Goal: Obtain resource: Download file/media

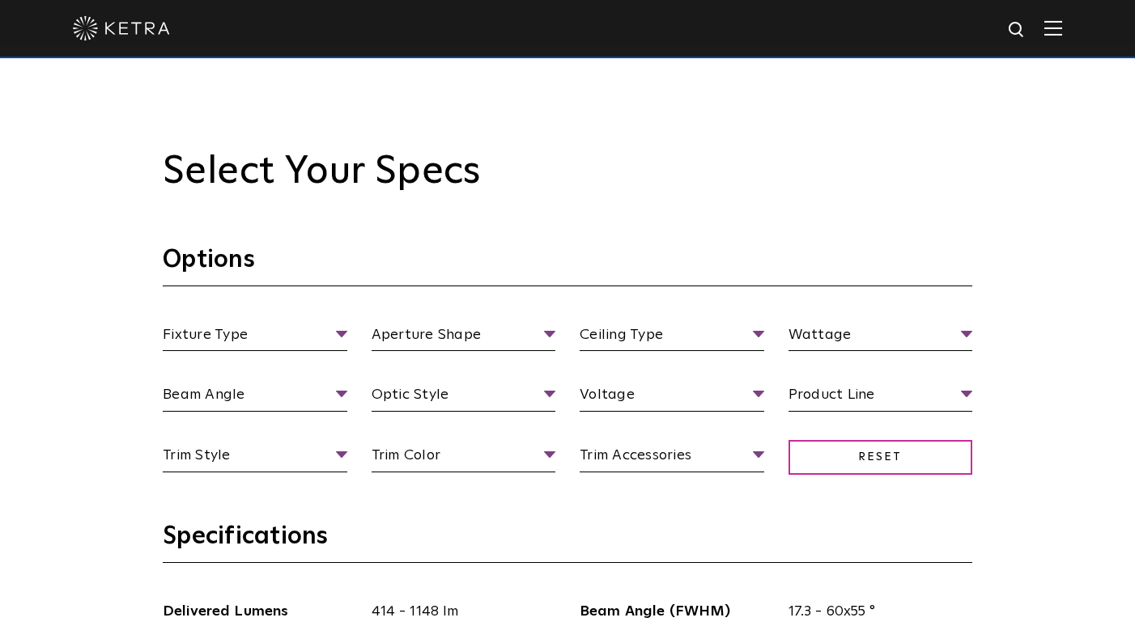
scroll to position [1364, 0]
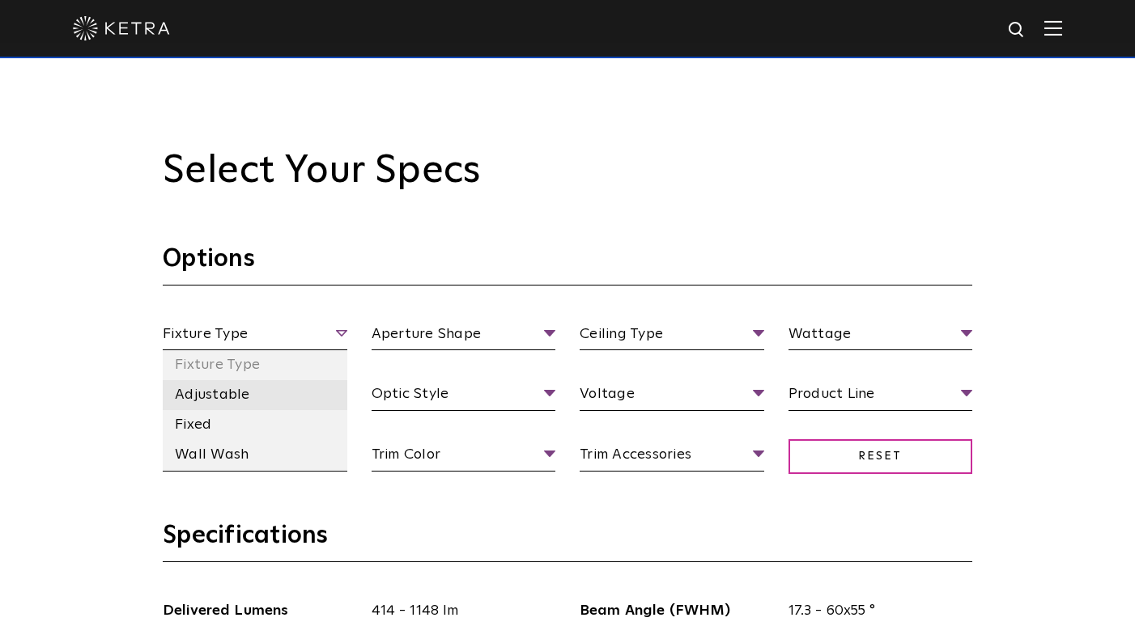
click at [238, 392] on li "Adjustable" at bounding box center [255, 395] width 185 height 30
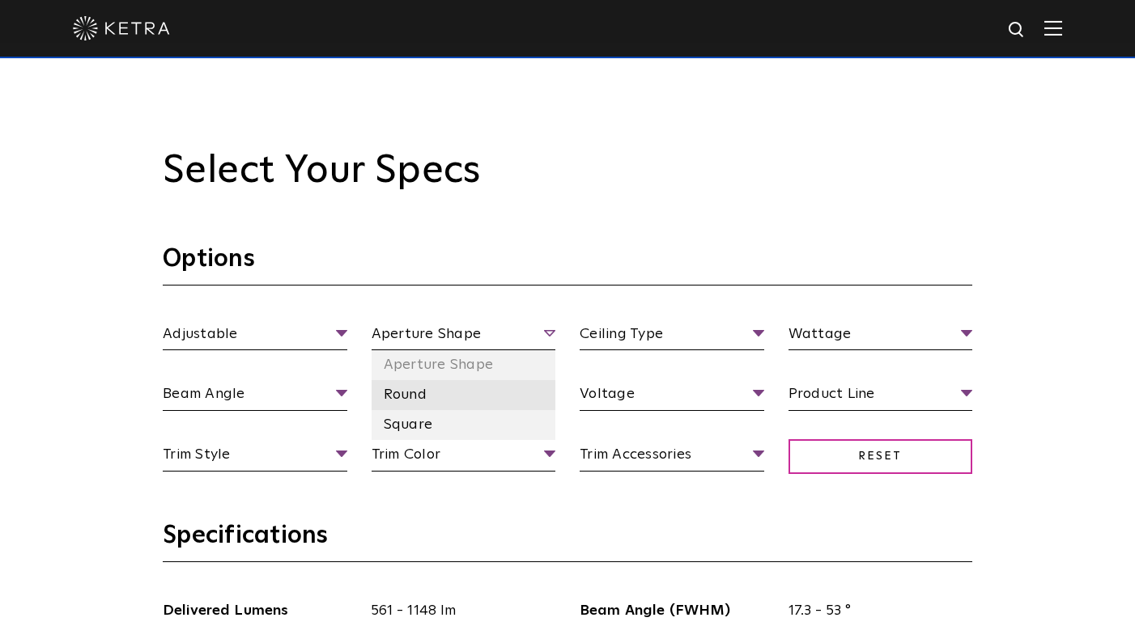
click at [398, 398] on li "Round" at bounding box center [463, 395] width 185 height 30
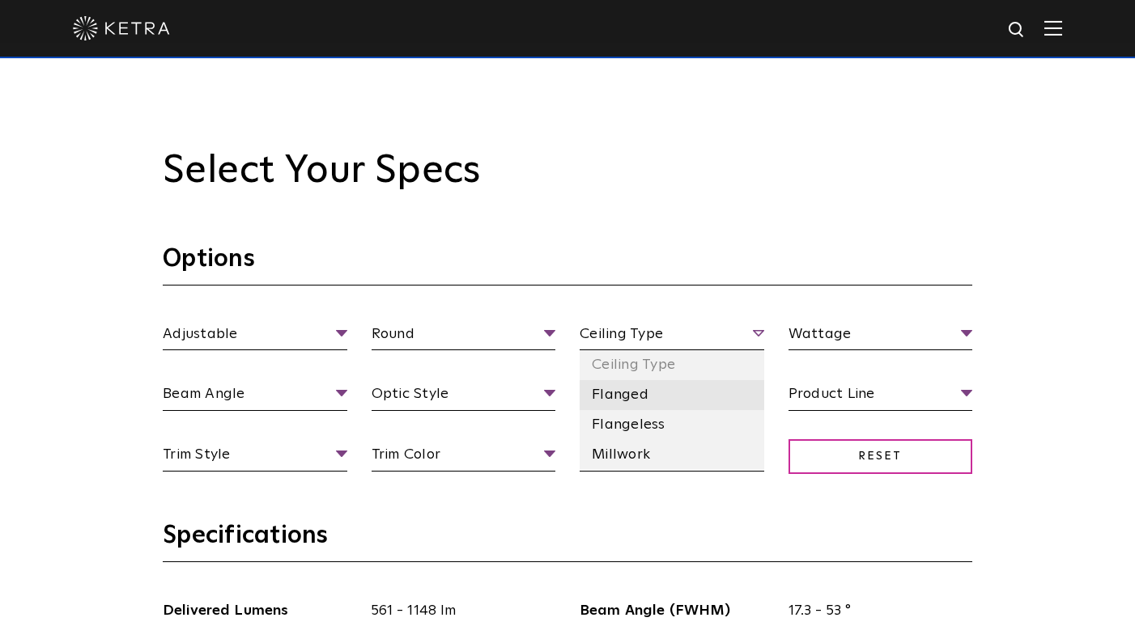
click at [622, 398] on li "Flanged" at bounding box center [671, 395] width 185 height 30
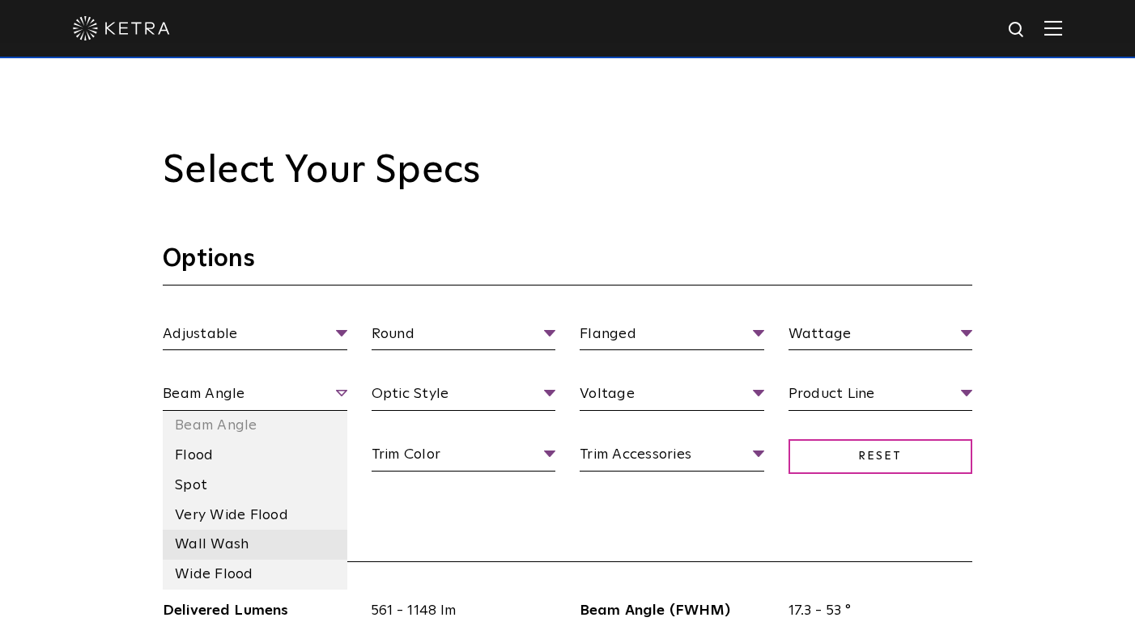
click at [202, 539] on li "Wall Wash" at bounding box center [255, 545] width 185 height 30
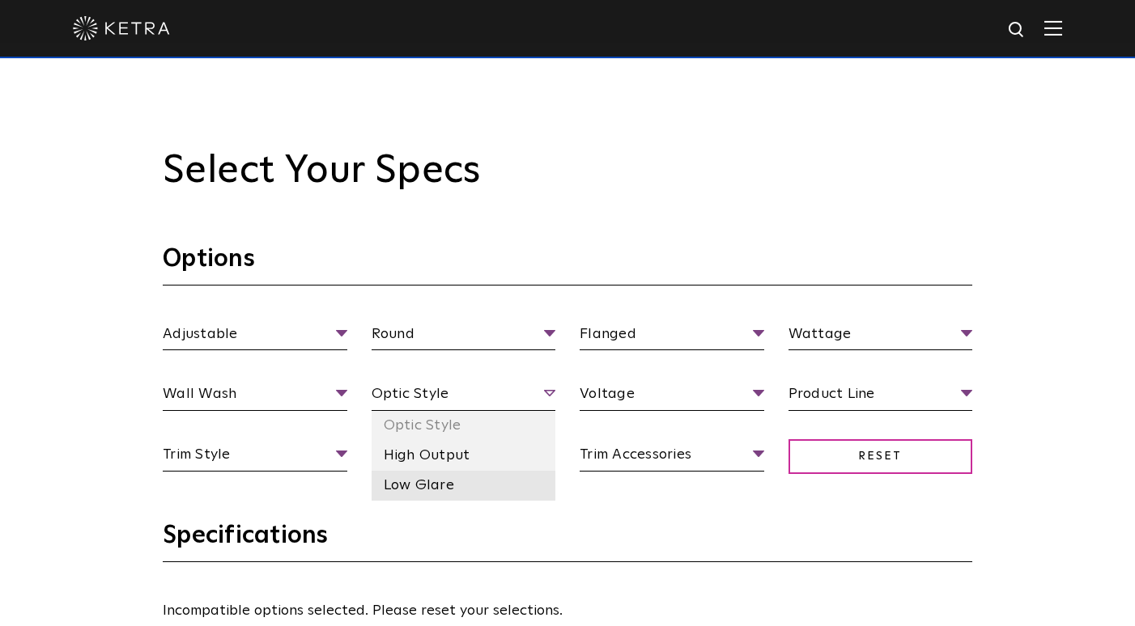
click at [441, 473] on li "Low Glare" at bounding box center [463, 486] width 185 height 30
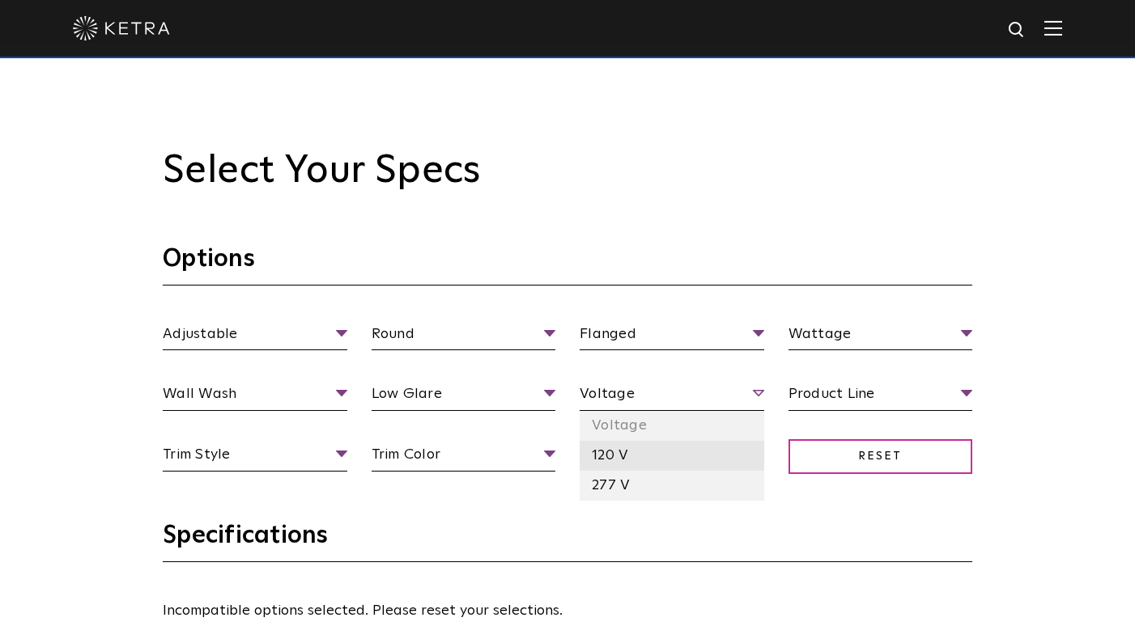
click at [622, 456] on li "120 V" at bounding box center [671, 456] width 185 height 30
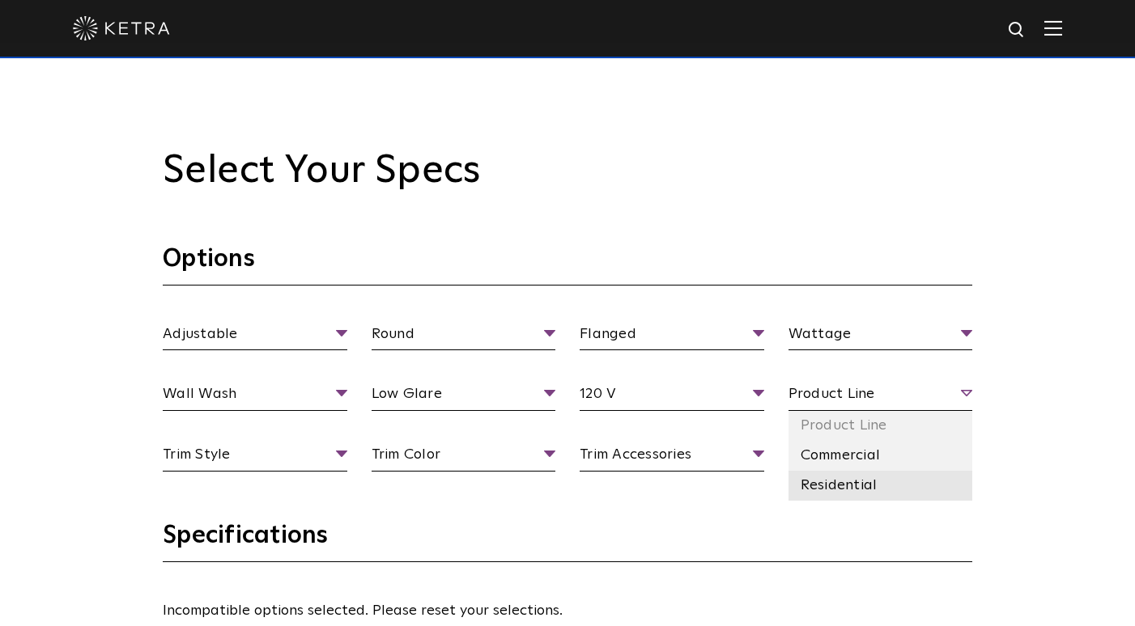
click at [850, 486] on li "Residential" at bounding box center [880, 486] width 185 height 30
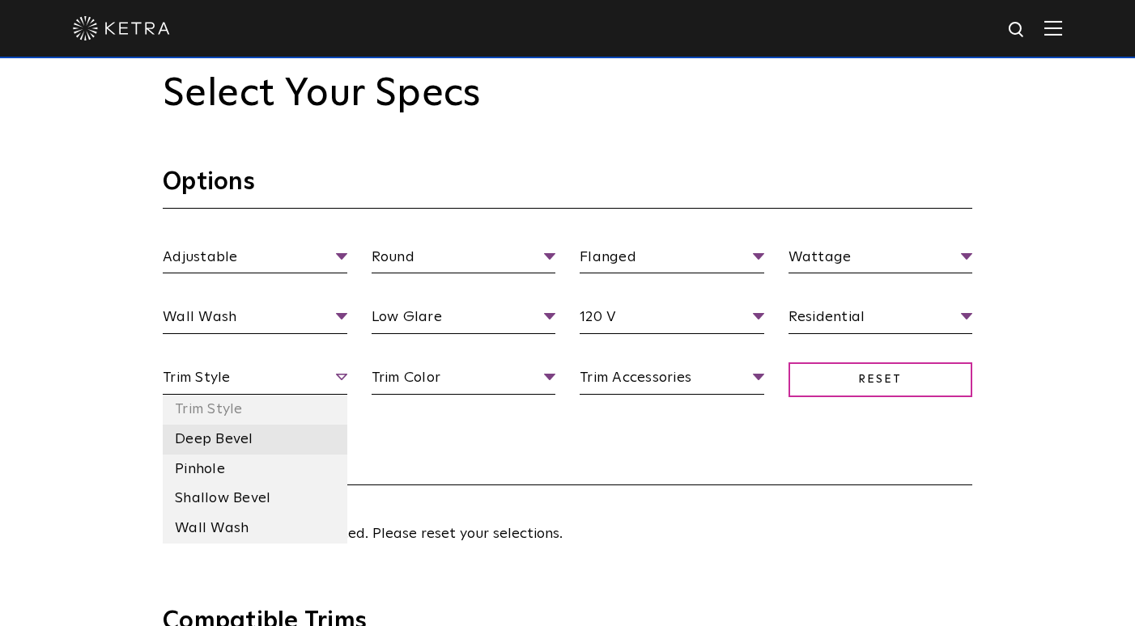
scroll to position [1443, 0]
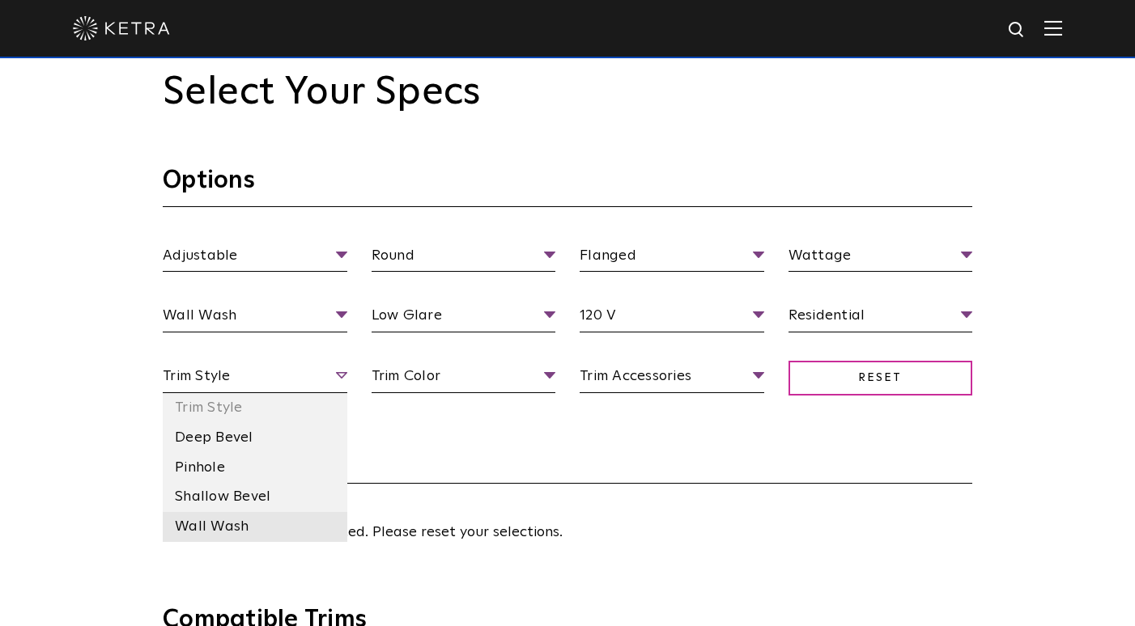
click at [216, 533] on li "Wall Wash" at bounding box center [255, 527] width 185 height 30
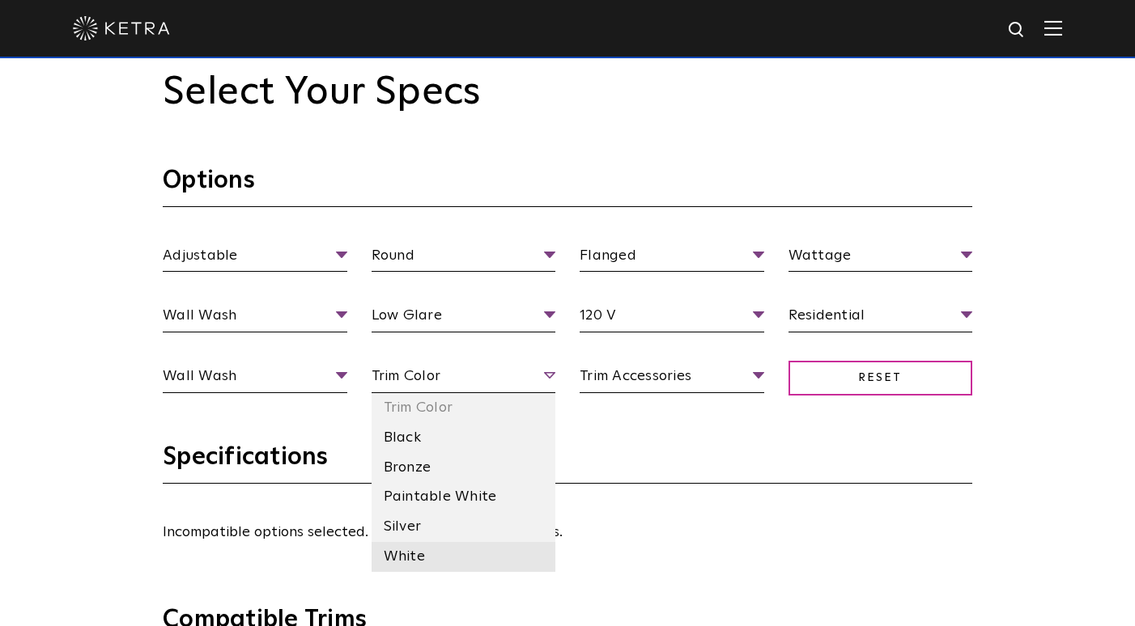
click at [435, 559] on li "White" at bounding box center [463, 557] width 185 height 30
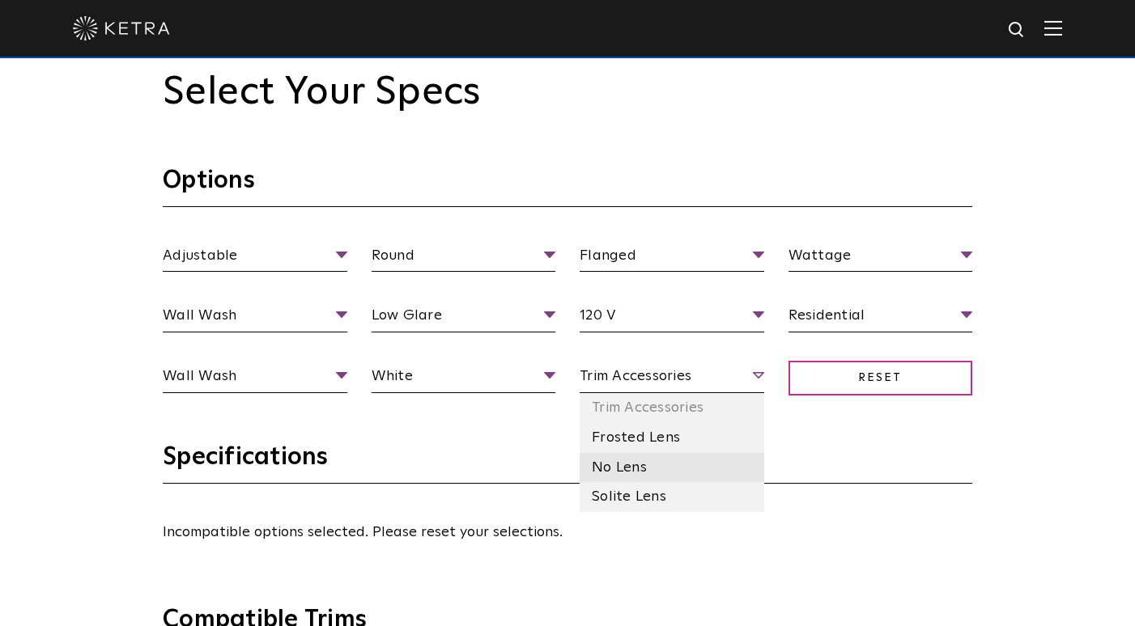
click at [660, 468] on li "No Lens" at bounding box center [671, 468] width 185 height 30
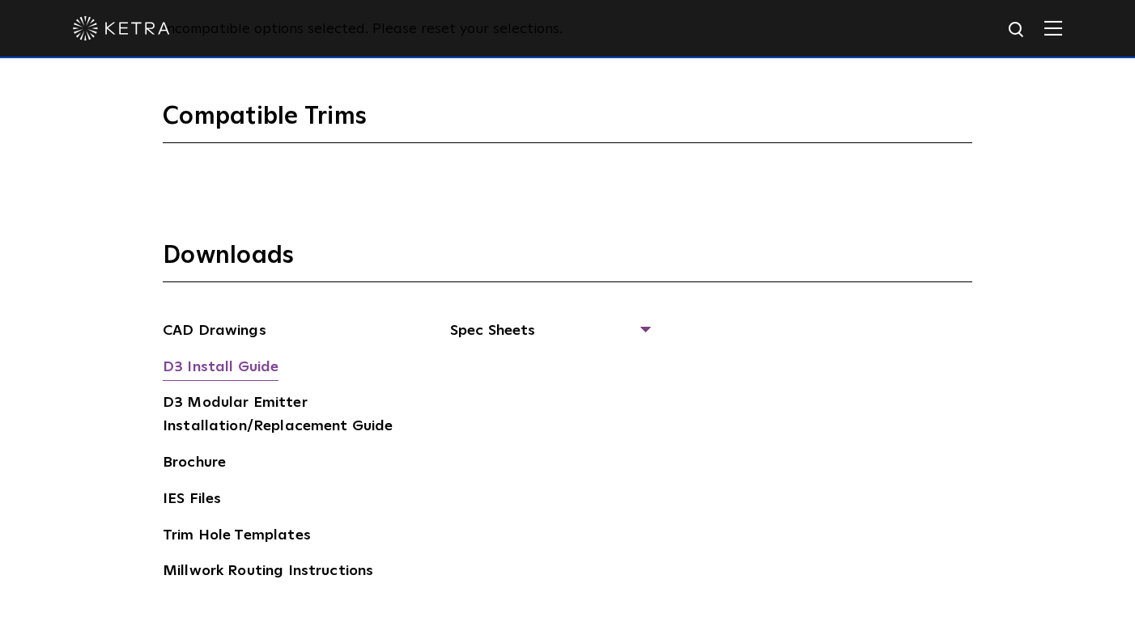
scroll to position [1951, 0]
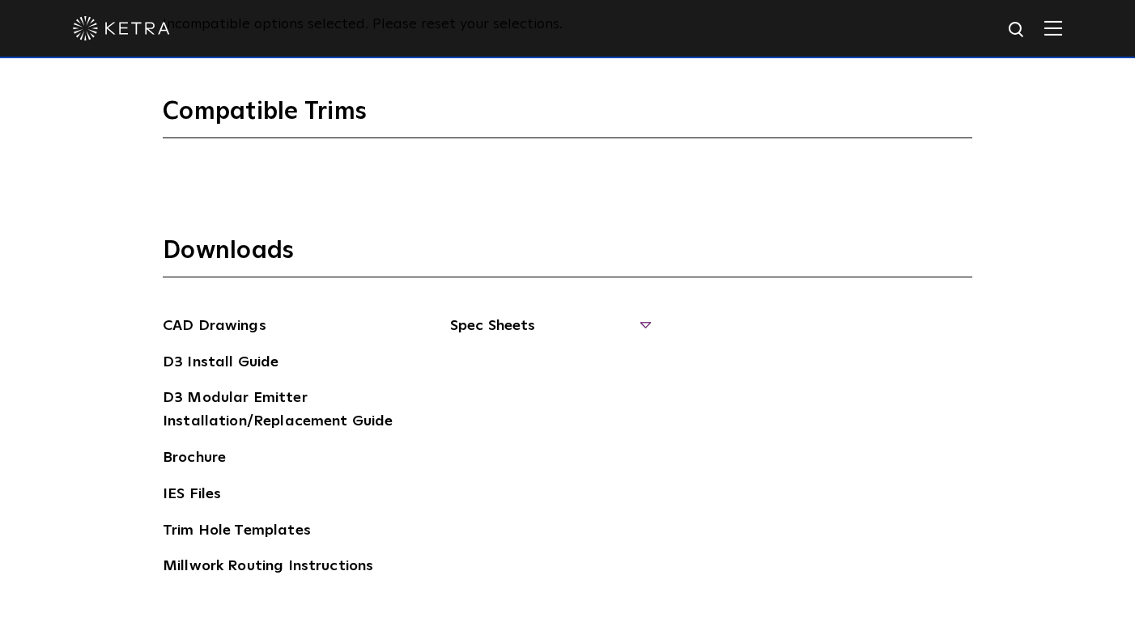
click at [526, 329] on span "Spec Sheets" at bounding box center [549, 333] width 198 height 36
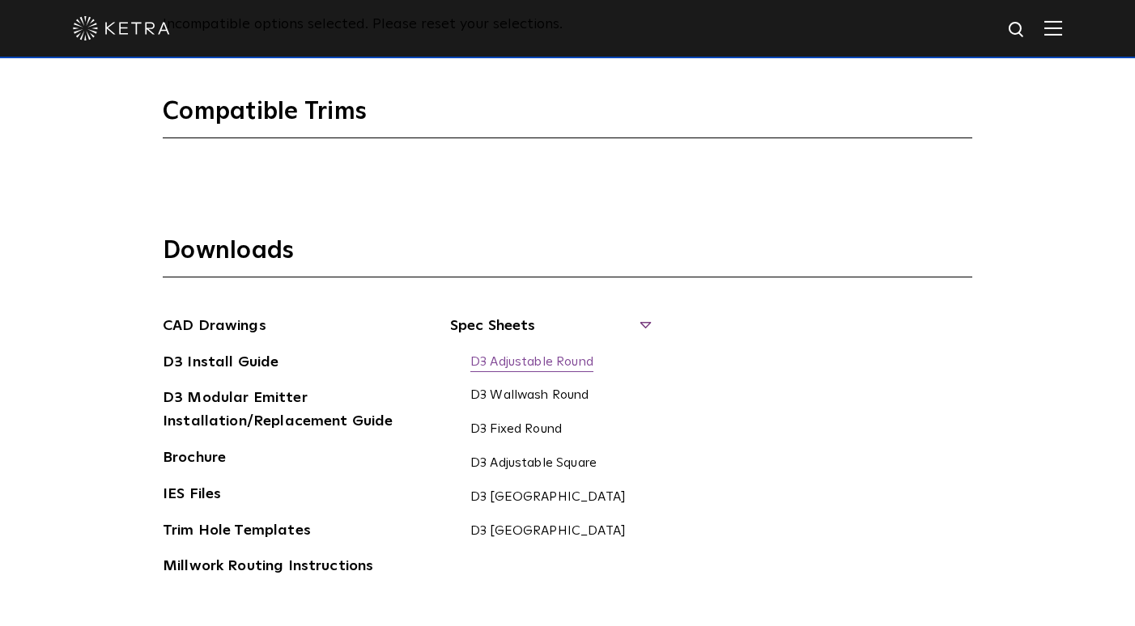
click at [524, 363] on link "D3 Adjustable Round" at bounding box center [531, 363] width 123 height 18
click at [516, 397] on link "D3 Wallwash Round" at bounding box center [529, 397] width 119 height 18
click at [511, 430] on link "D3 Fixed Round" at bounding box center [515, 431] width 91 height 18
click at [231, 359] on link "D3 Install Guide" at bounding box center [221, 364] width 116 height 26
click at [526, 361] on link "D3 Adjustable Round" at bounding box center [531, 363] width 123 height 18
